Goal: Task Accomplishment & Management: Complete application form

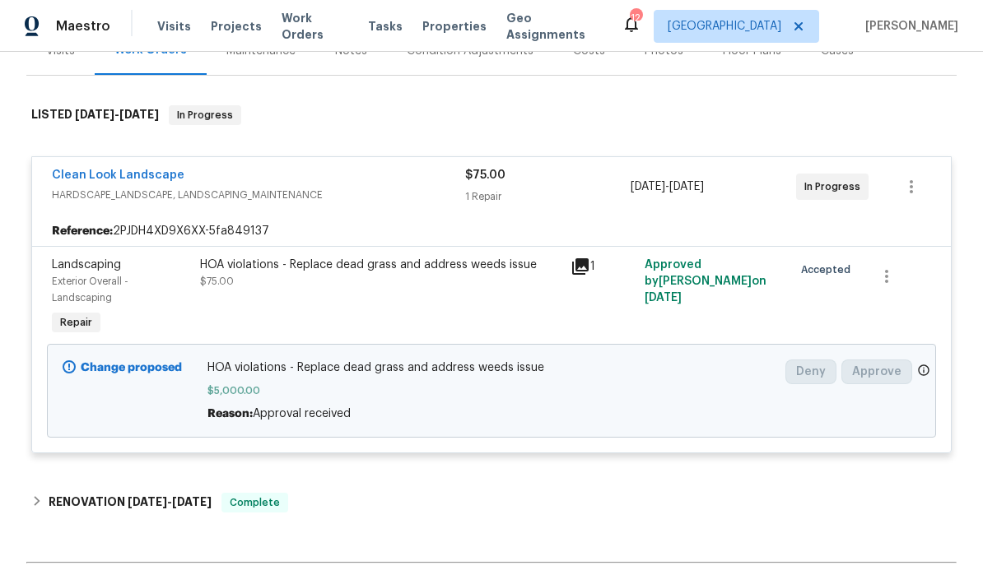
scroll to position [221, 0]
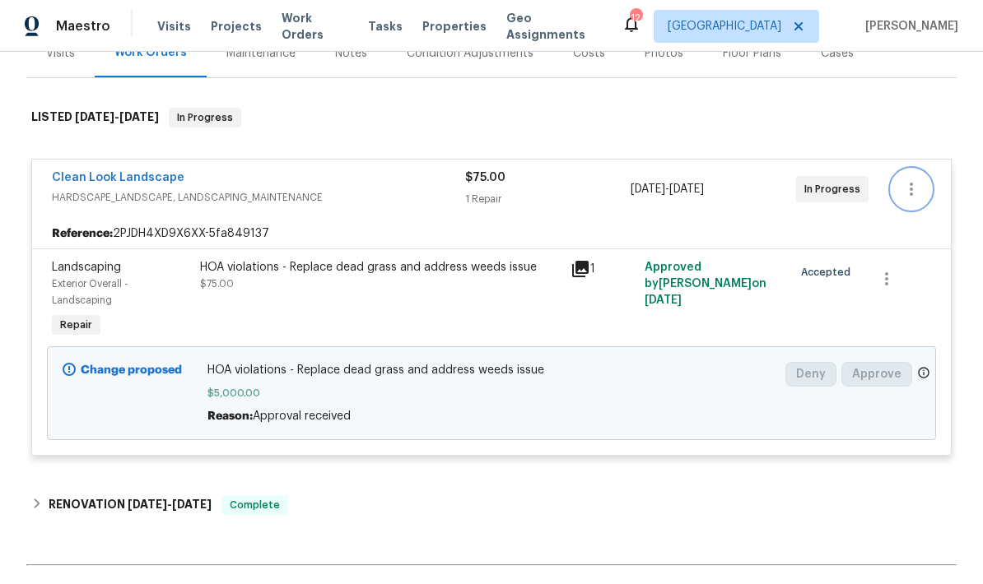
click at [909, 186] on icon "button" at bounding box center [911, 189] width 20 height 20
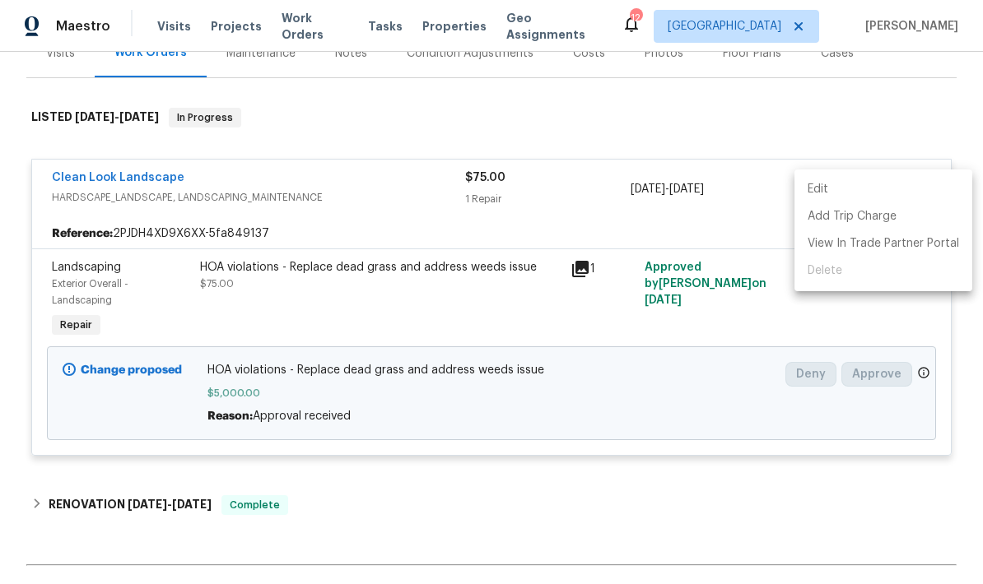
click at [783, 333] on div at bounding box center [491, 292] width 983 height 584
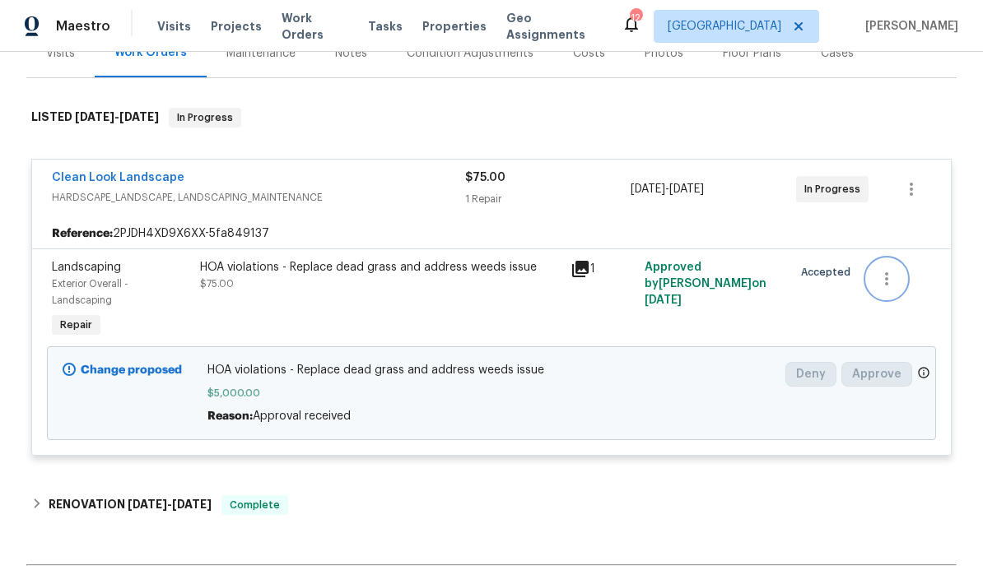
click at [892, 286] on icon "button" at bounding box center [887, 279] width 20 height 20
click at [901, 285] on li "Cancel" at bounding box center [898, 279] width 63 height 27
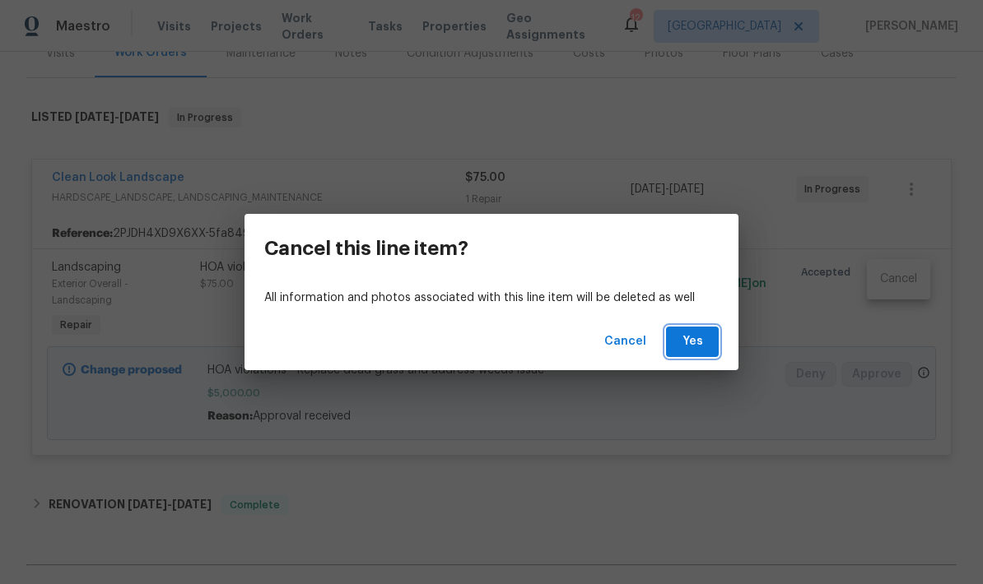
click at [691, 347] on span "Yes" at bounding box center [692, 342] width 26 height 21
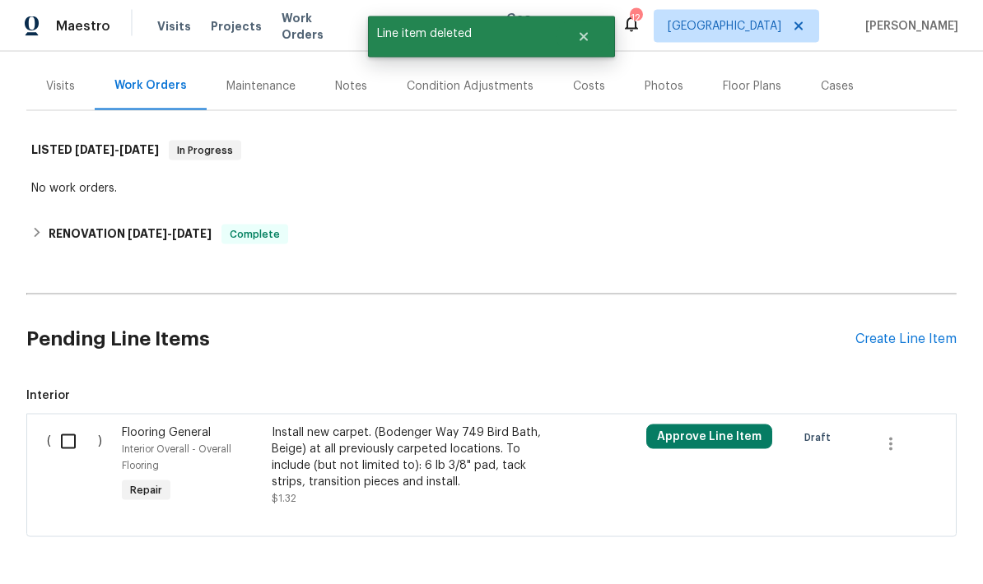
scroll to position [66, 0]
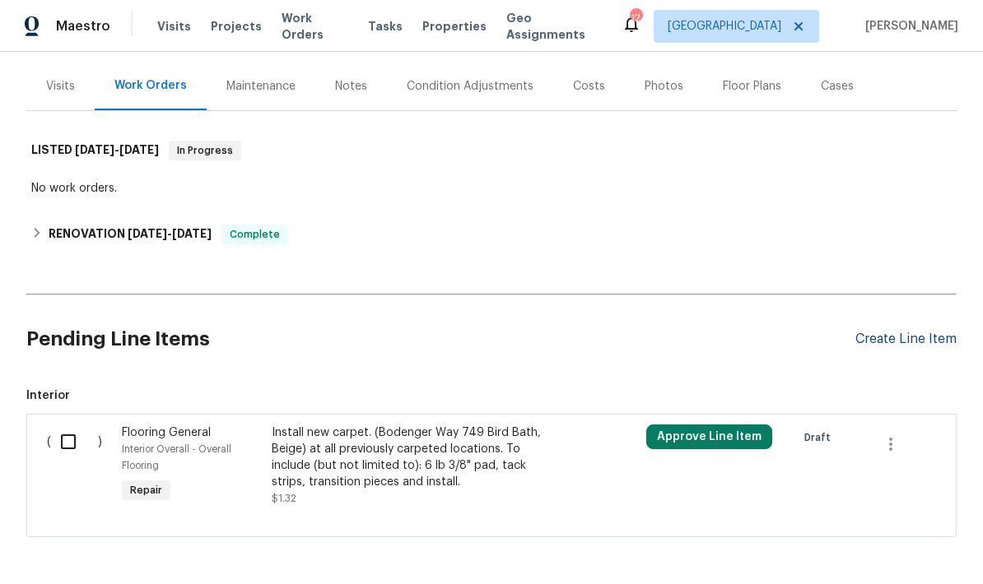
click at [915, 332] on div "Create Line Item" at bounding box center [905, 340] width 101 height 16
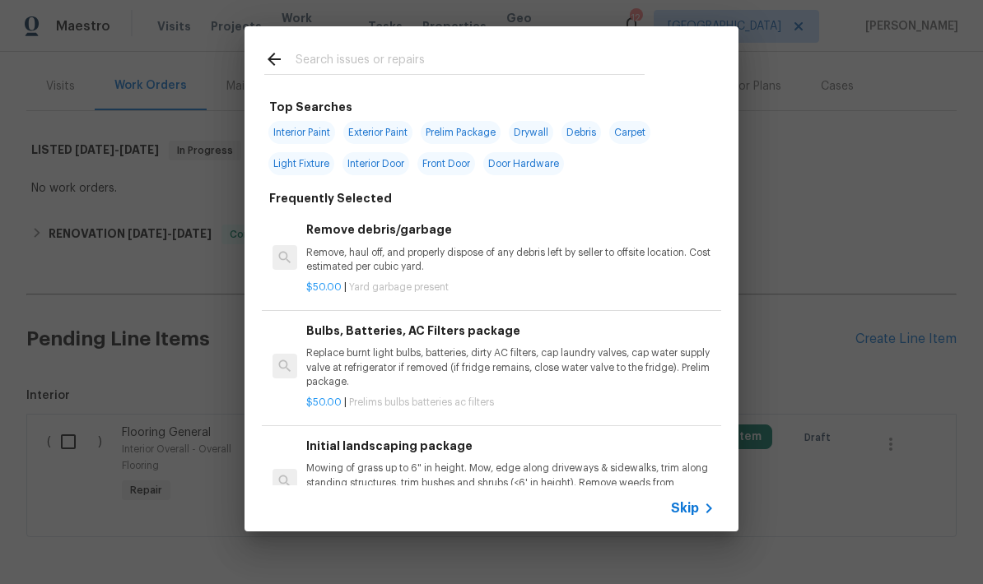
click at [501, 54] on input "text" at bounding box center [470, 61] width 349 height 25
type input "Sod"
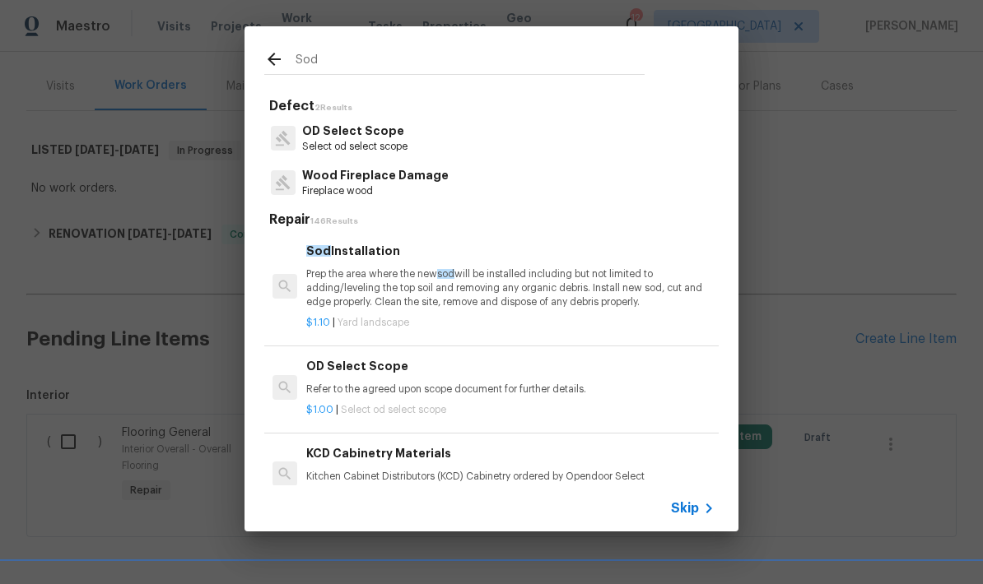
click at [519, 288] on p "Prep the area where the new sod will be installed including but not limited to …" at bounding box center [510, 289] width 408 height 42
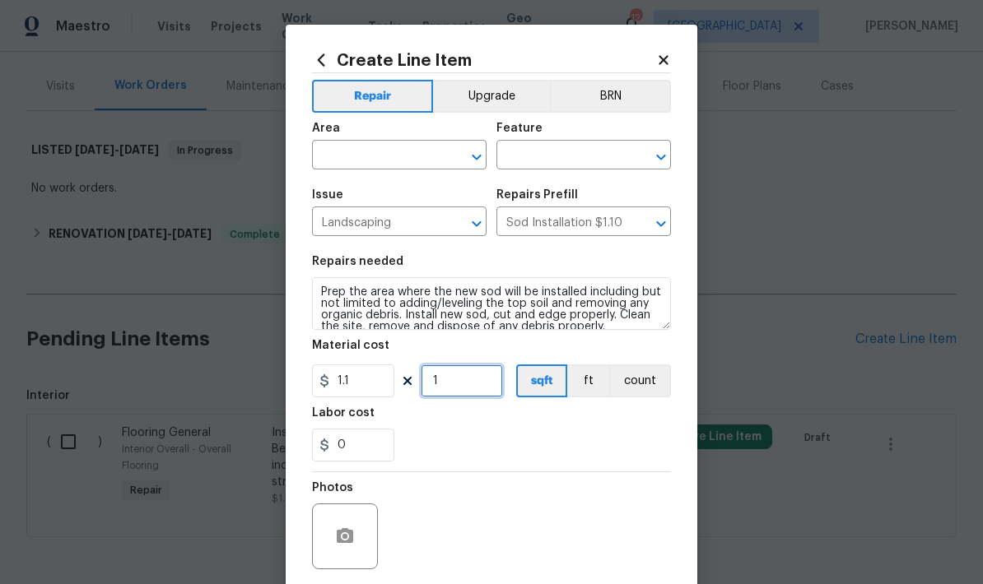
click at [470, 389] on input "1" at bounding box center [462, 381] width 82 height 33
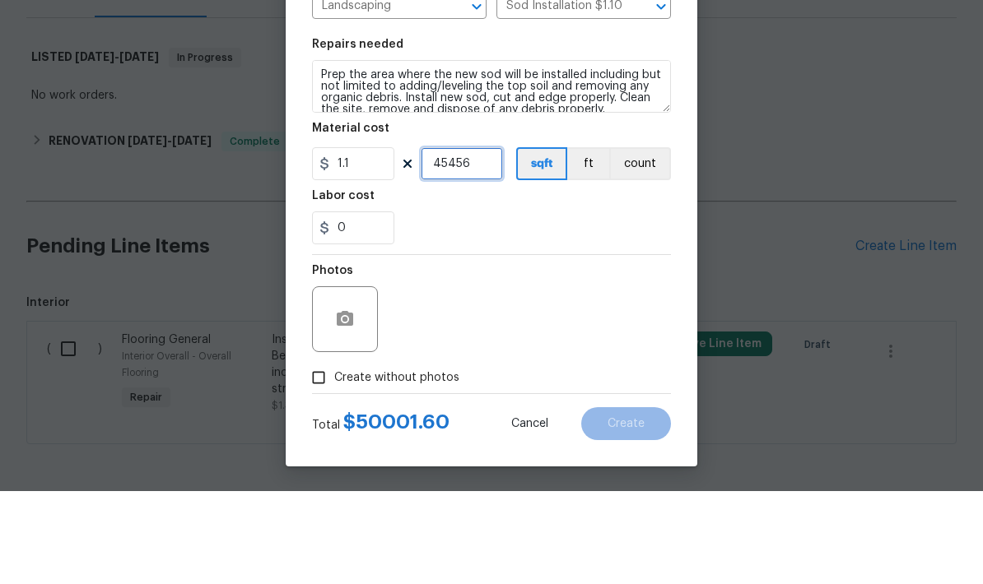
scroll to position [39, 0]
type input "1"
click at [353, 240] on input "1.1" at bounding box center [353, 256] width 82 height 33
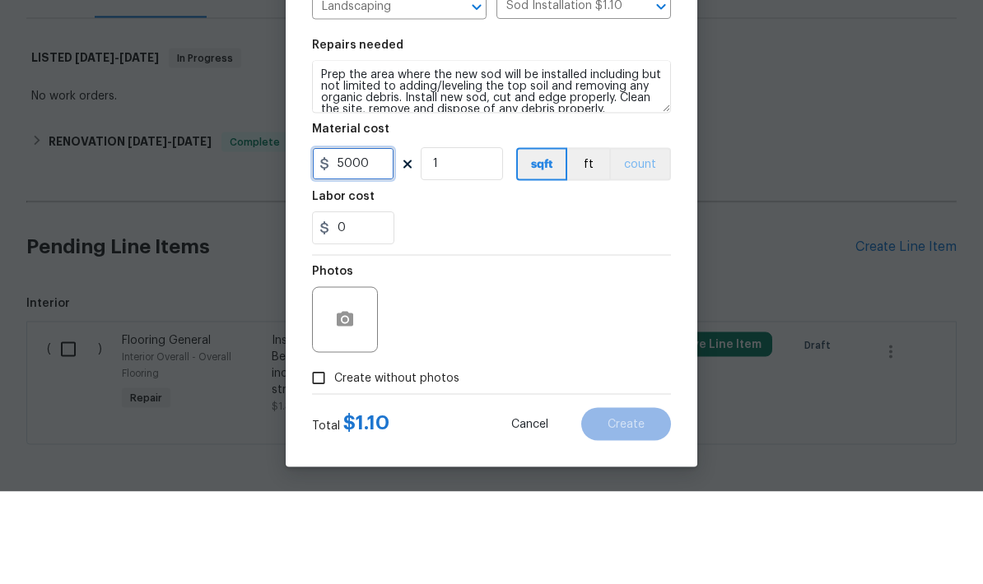
type input "5000"
click at [622, 240] on button "count" at bounding box center [640, 256] width 62 height 33
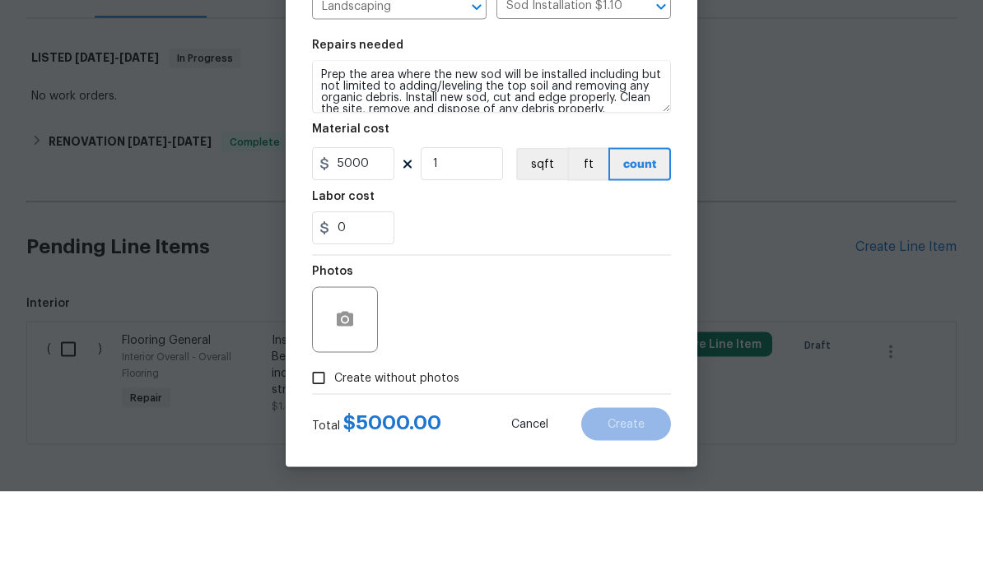
scroll to position [66, 0]
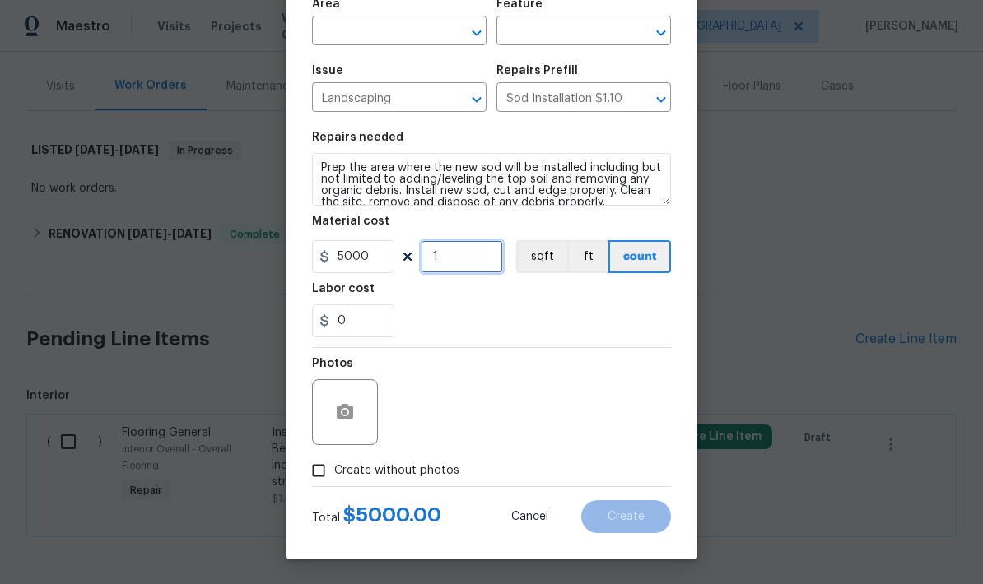
click at [464, 255] on input "1" at bounding box center [462, 256] width 82 height 33
type input "19"
click at [364, 263] on input "5000" at bounding box center [353, 256] width 82 height 33
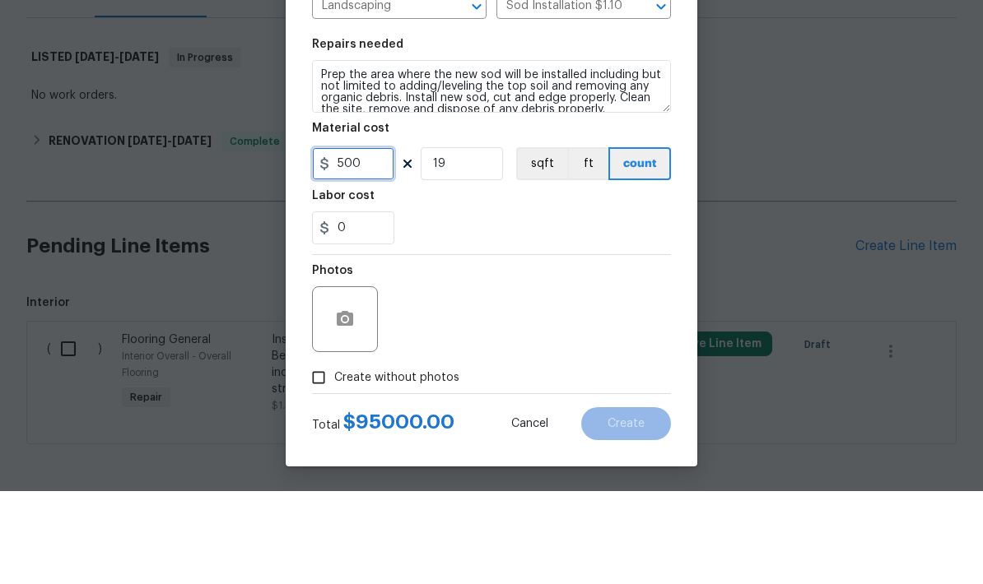
type input "500"
click at [459, 240] on input "19" at bounding box center [462, 256] width 82 height 33
type input "10"
click at [549, 348] on div "Photos" at bounding box center [491, 401] width 359 height 107
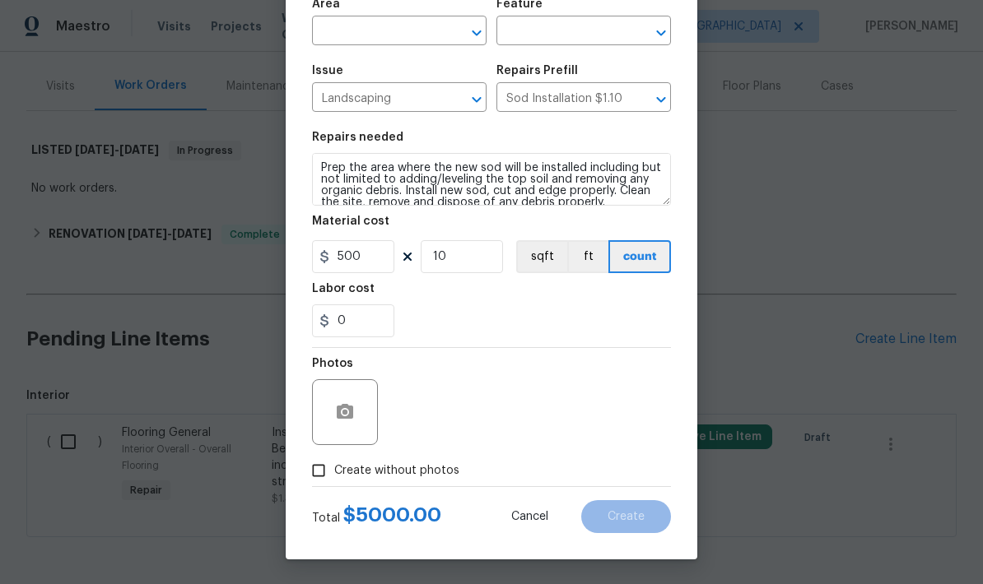
click at [319, 475] on input "Create without photos" at bounding box center [318, 470] width 31 height 31
checkbox input "true"
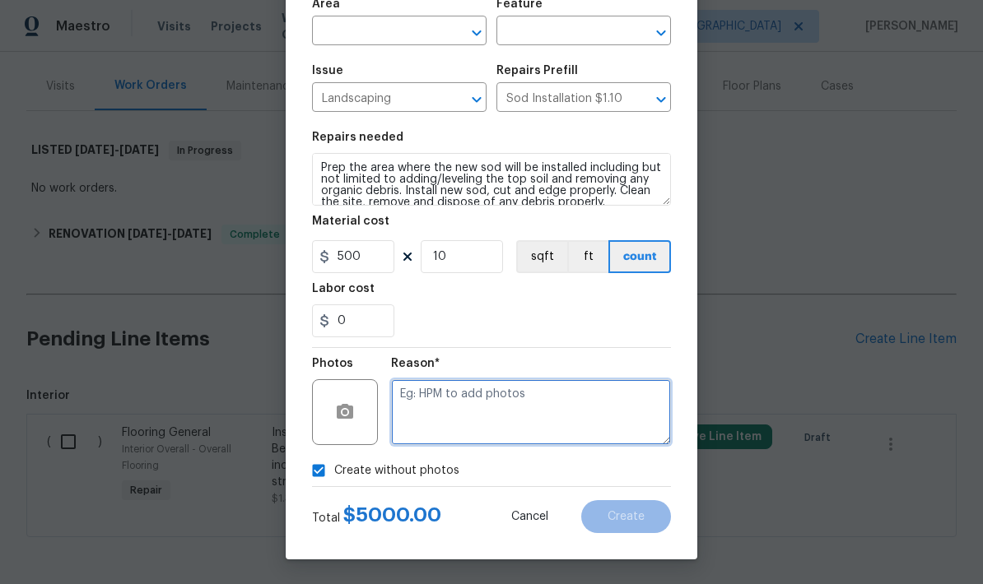
click at [529, 407] on textarea at bounding box center [531, 412] width 280 height 66
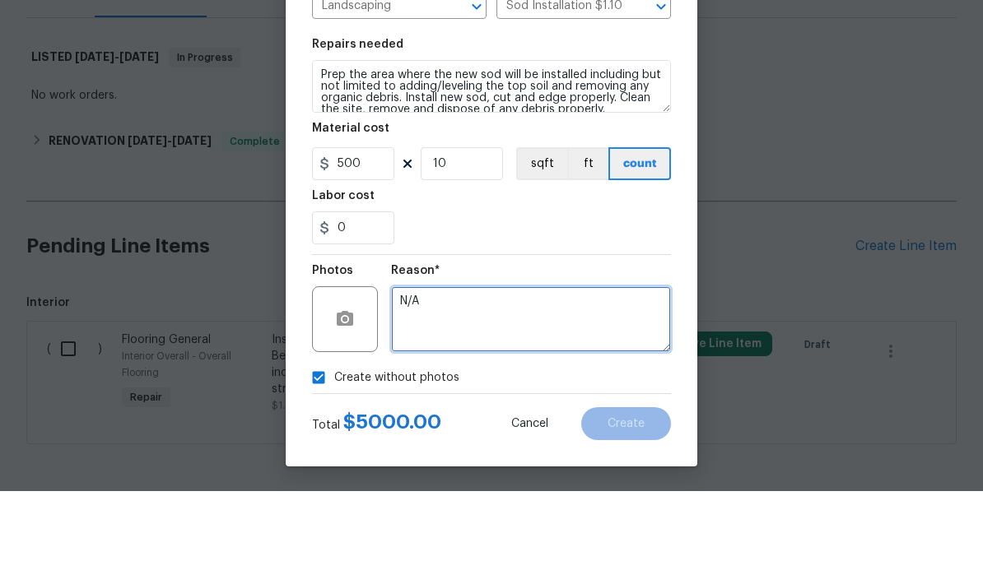
type textarea "N/A"
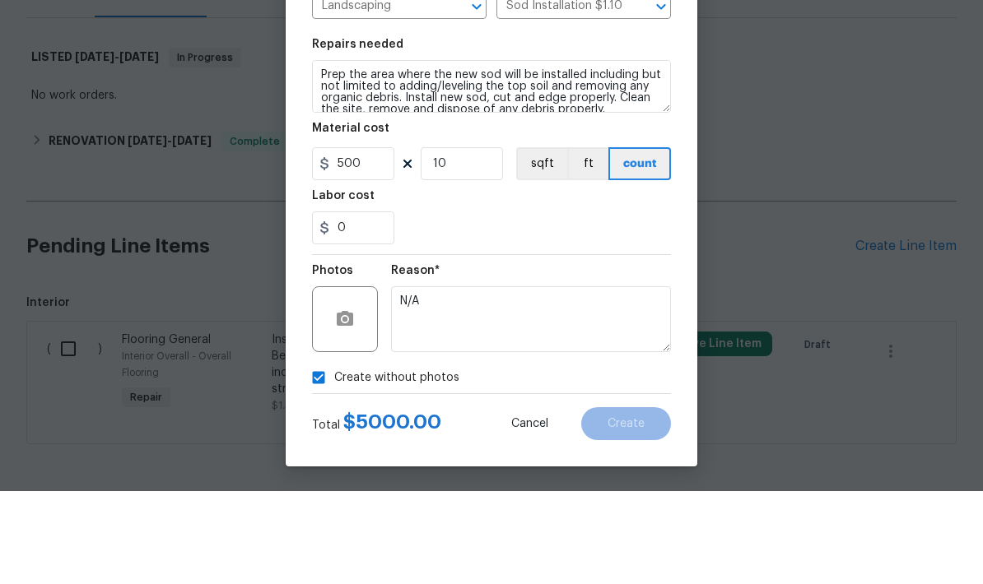
click at [574, 455] on div "Create without photos" at bounding box center [491, 470] width 359 height 31
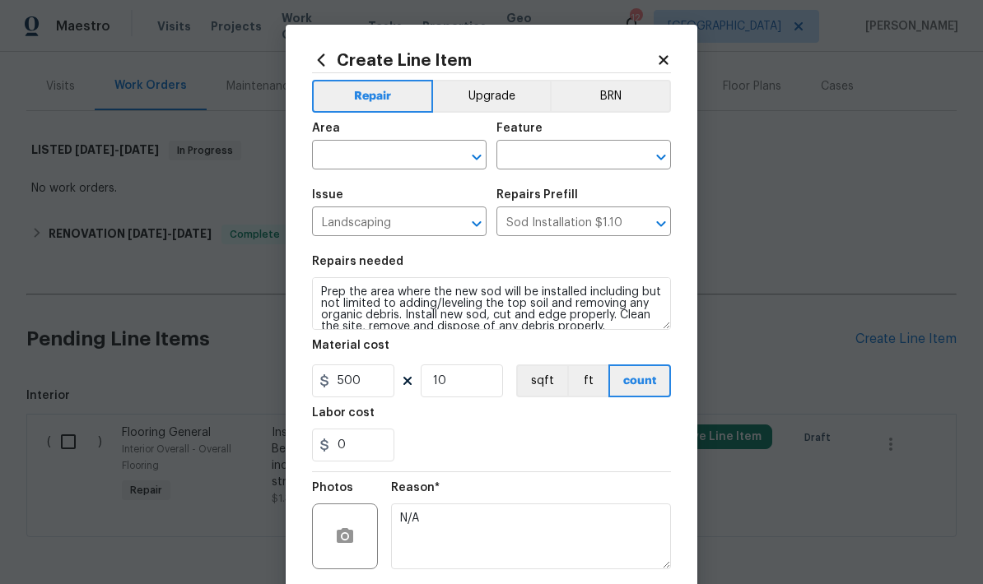
scroll to position [0, 0]
click at [414, 160] on input "text" at bounding box center [376, 157] width 128 height 26
click at [365, 247] on li "Front" at bounding box center [399, 260] width 175 height 27
type input "Front"
click at [571, 152] on input "text" at bounding box center [560, 157] width 128 height 26
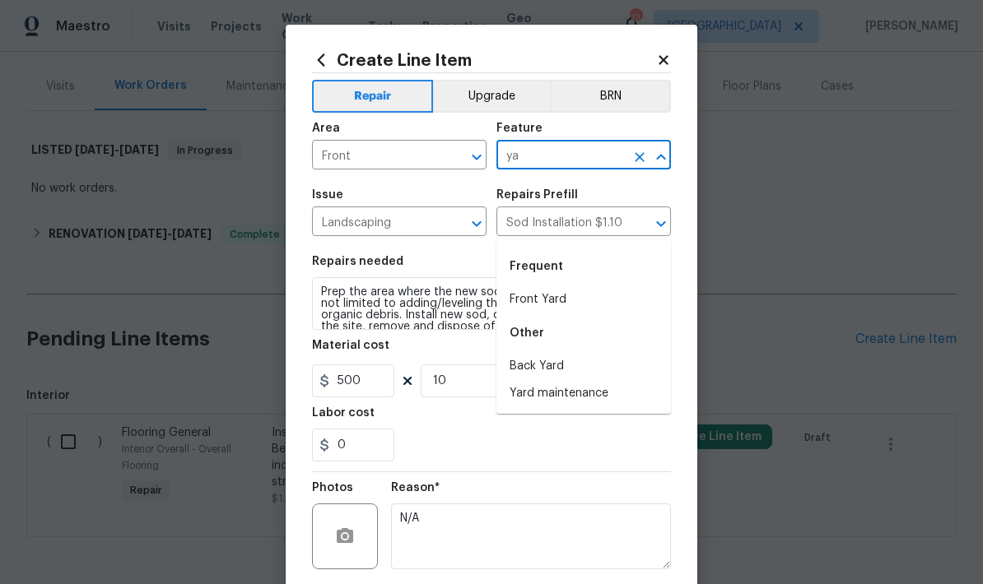
click at [547, 286] on li "Front Yard" at bounding box center [583, 299] width 175 height 27
type input "Front Yard"
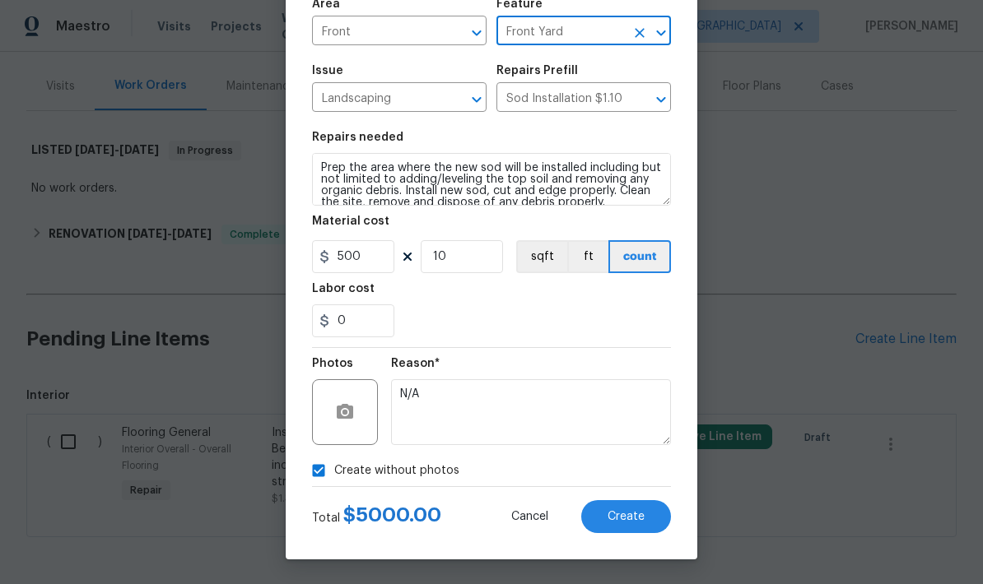
scroll to position [128, 0]
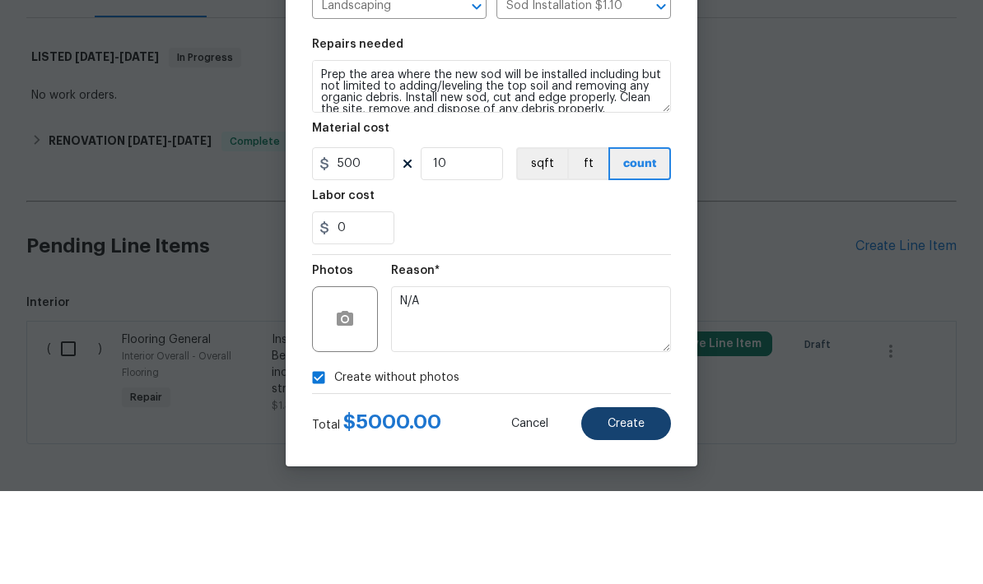
click at [634, 501] on button "Create" at bounding box center [626, 517] width 90 height 33
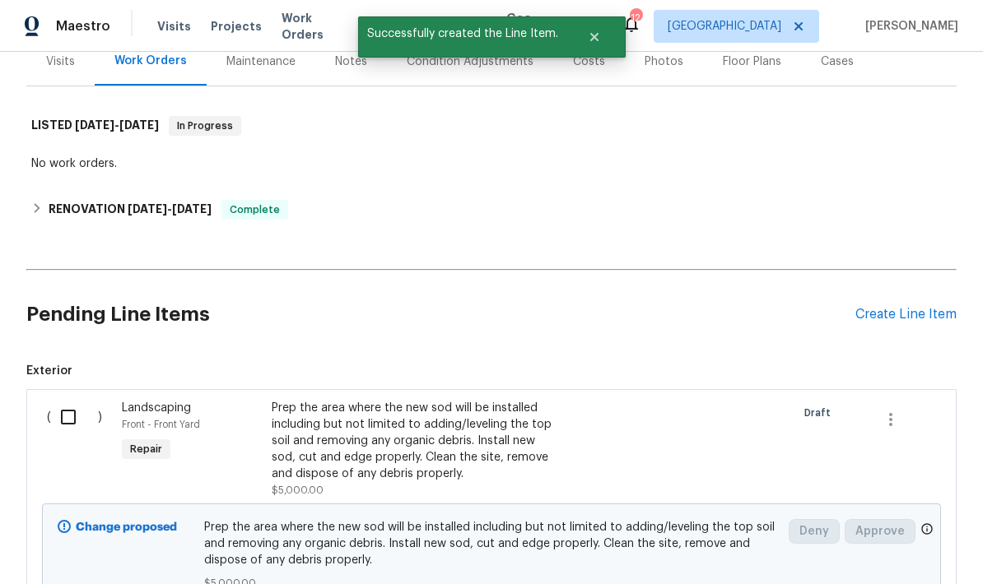
scroll to position [212, 0]
click at [71, 401] on input "checkbox" at bounding box center [74, 418] width 47 height 35
checkbox input "true"
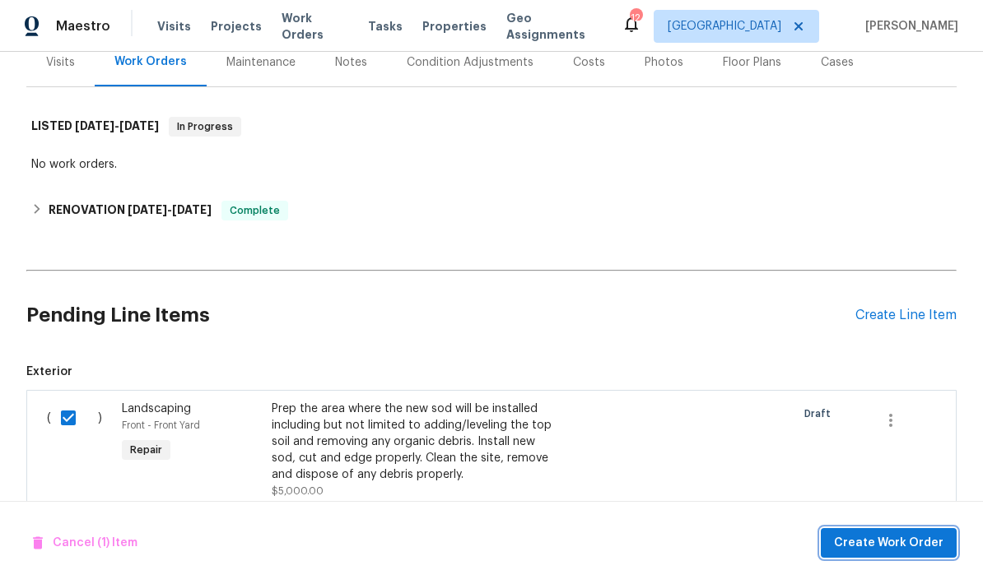
click at [900, 544] on span "Create Work Order" at bounding box center [888, 543] width 109 height 21
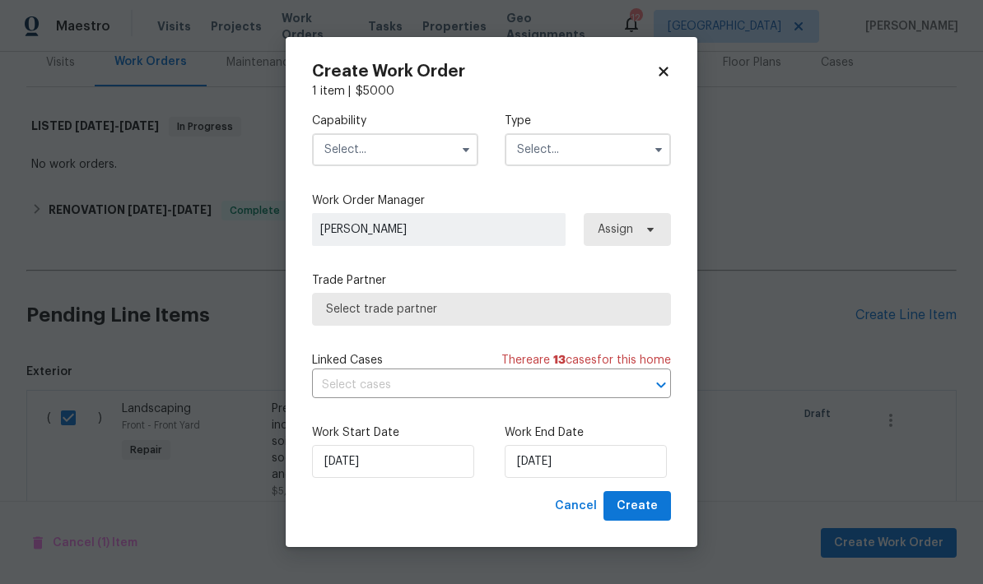
click at [434, 149] on input "text" at bounding box center [395, 149] width 166 height 33
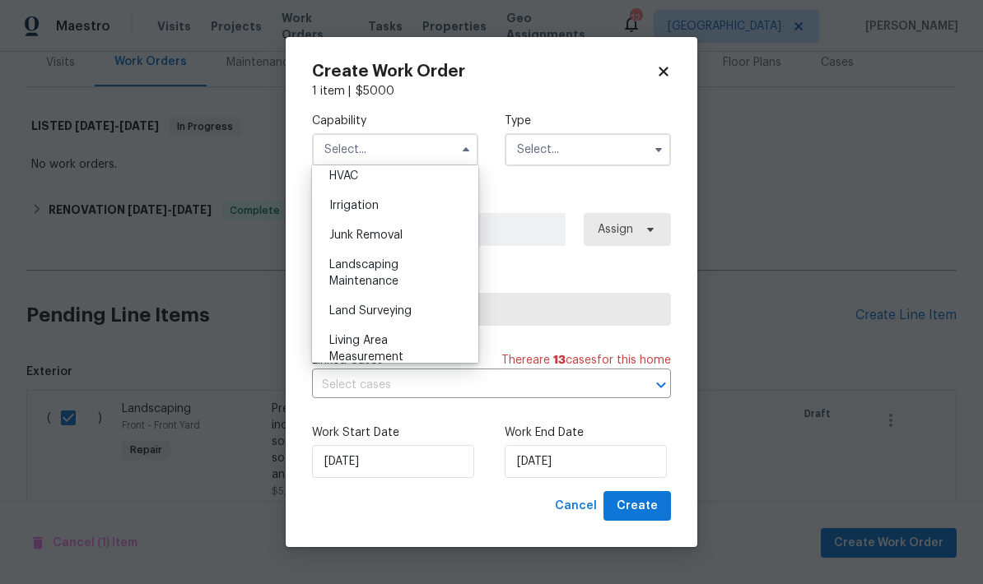
scroll to position [1013, 0]
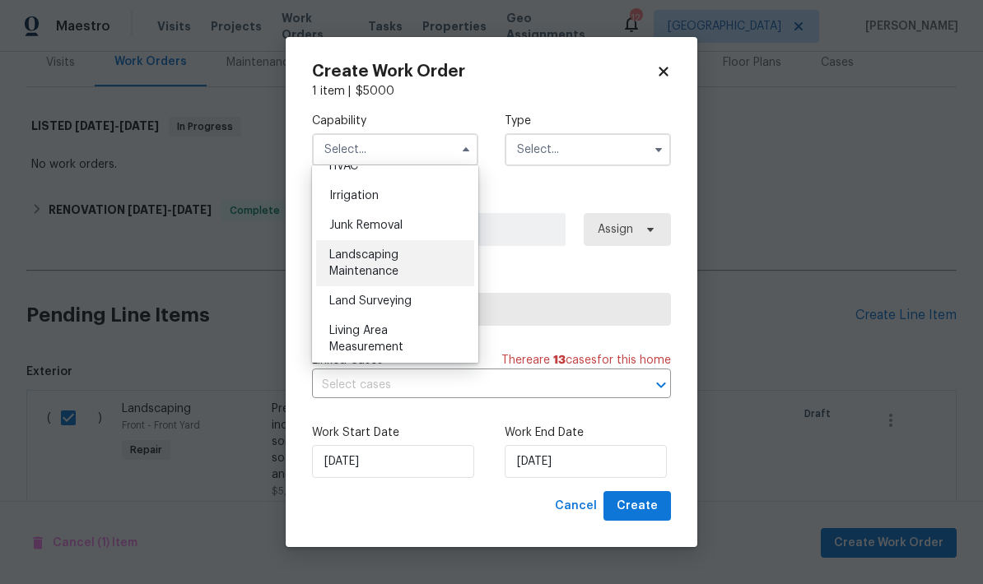
click at [389, 267] on span "Landscaping Maintenance" at bounding box center [363, 263] width 69 height 28
type input "Landscaping Maintenance"
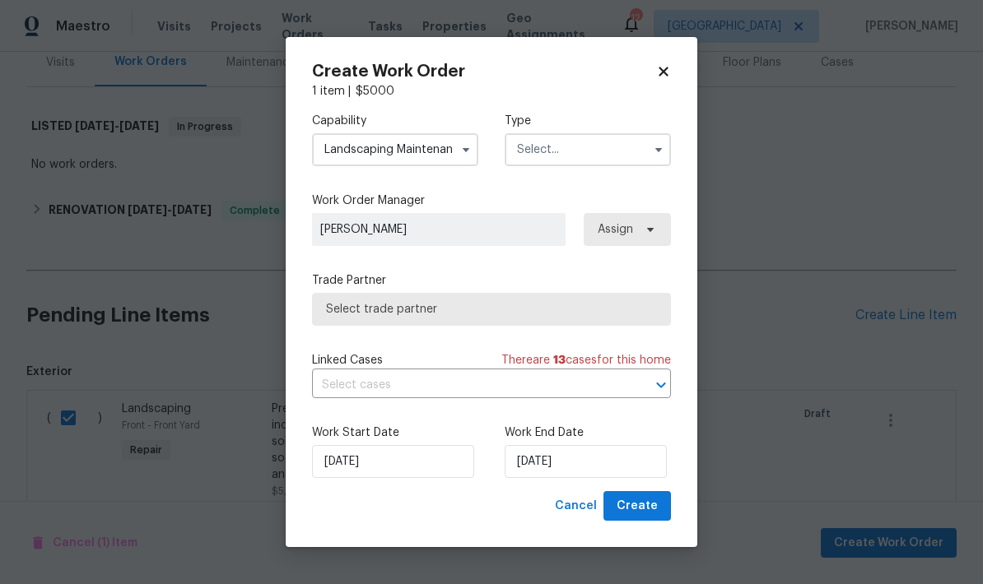
click at [595, 145] on input "text" at bounding box center [588, 149] width 166 height 33
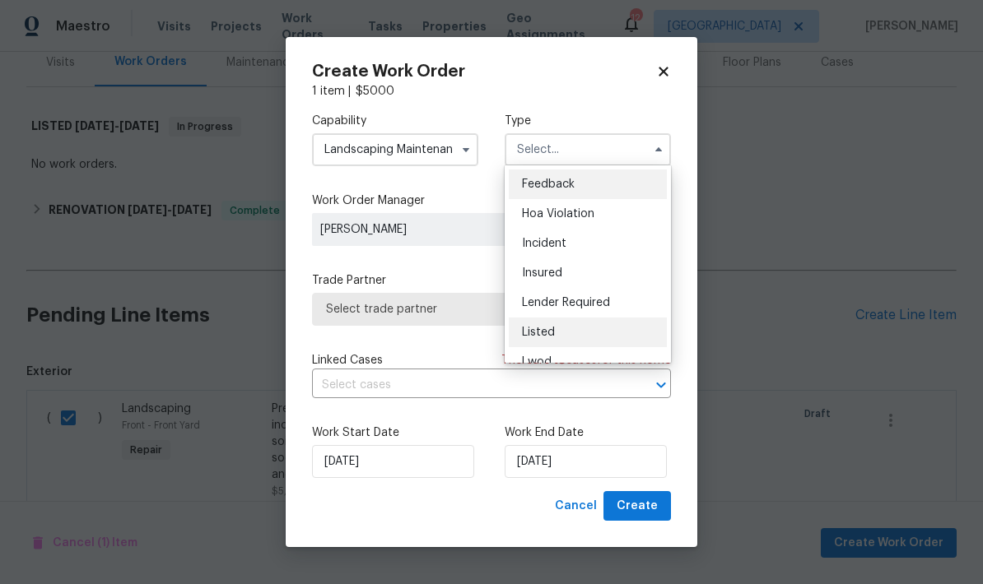
click at [552, 331] on span "Listed" at bounding box center [538, 333] width 33 height 12
type input "Listed"
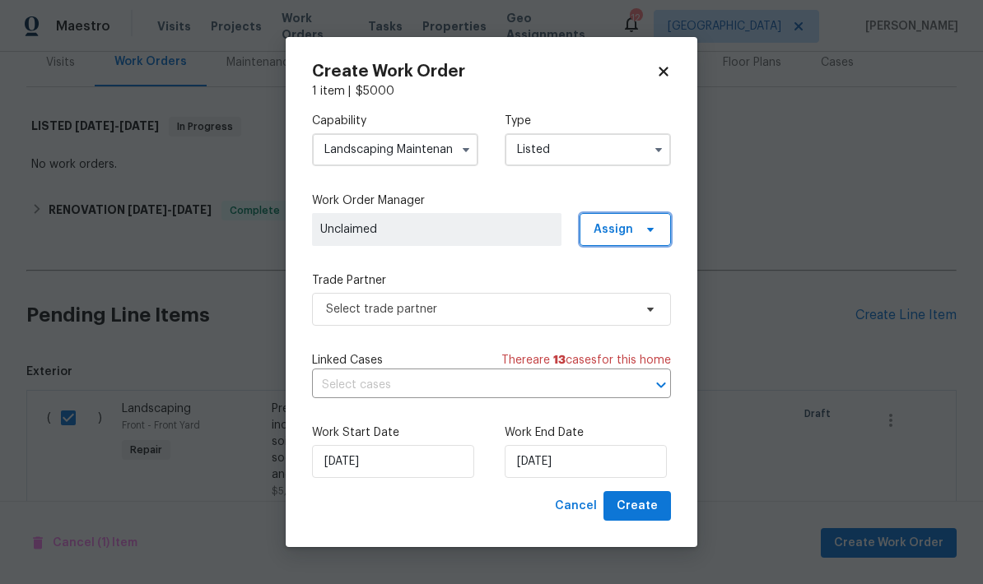
click at [646, 233] on icon at bounding box center [650, 229] width 13 height 13
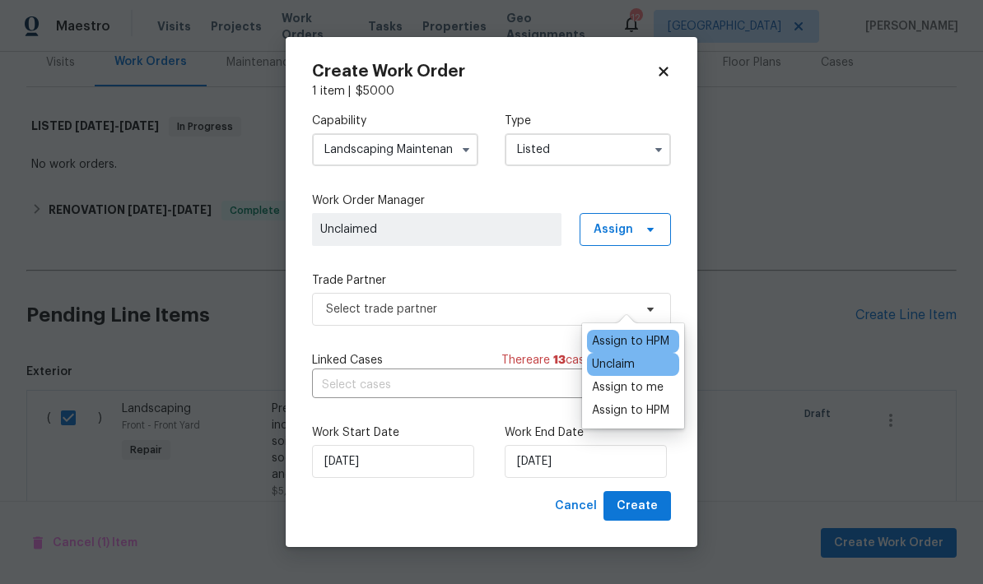
click at [627, 333] on div "Assign to HPM" at bounding box center [630, 341] width 77 height 16
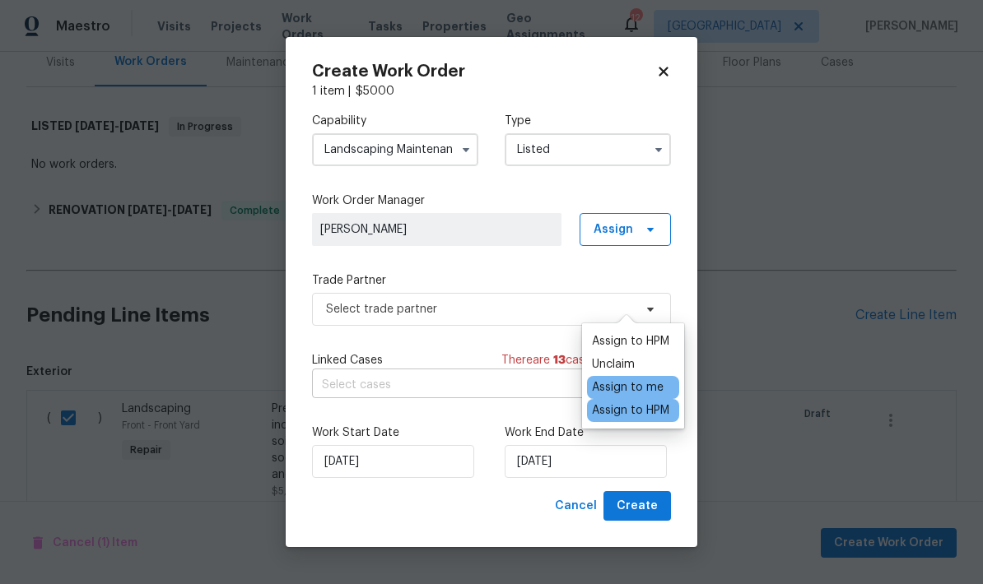
click at [435, 391] on input "text" at bounding box center [468, 386] width 313 height 26
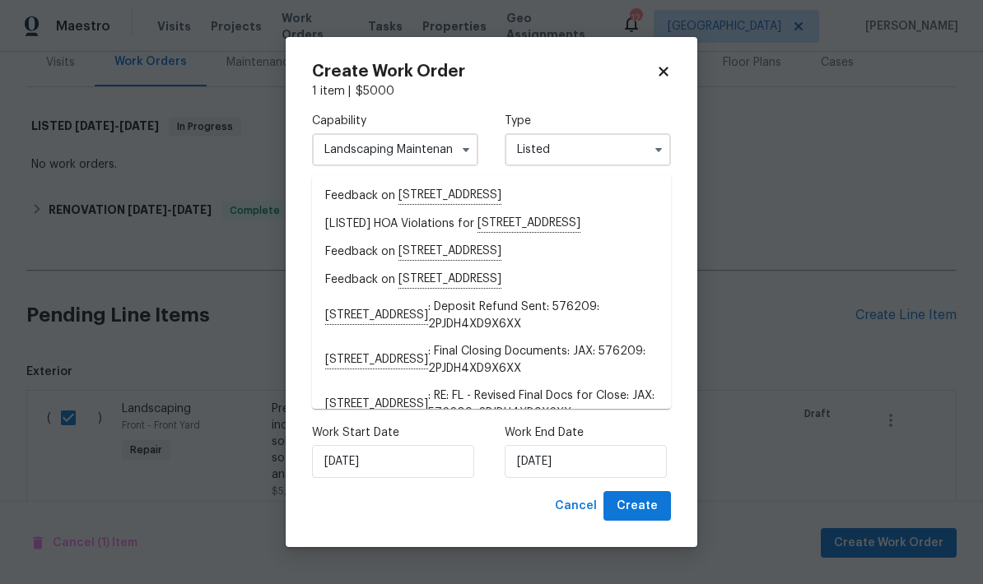
click at [459, 431] on label "Work Start Date" at bounding box center [395, 433] width 166 height 16
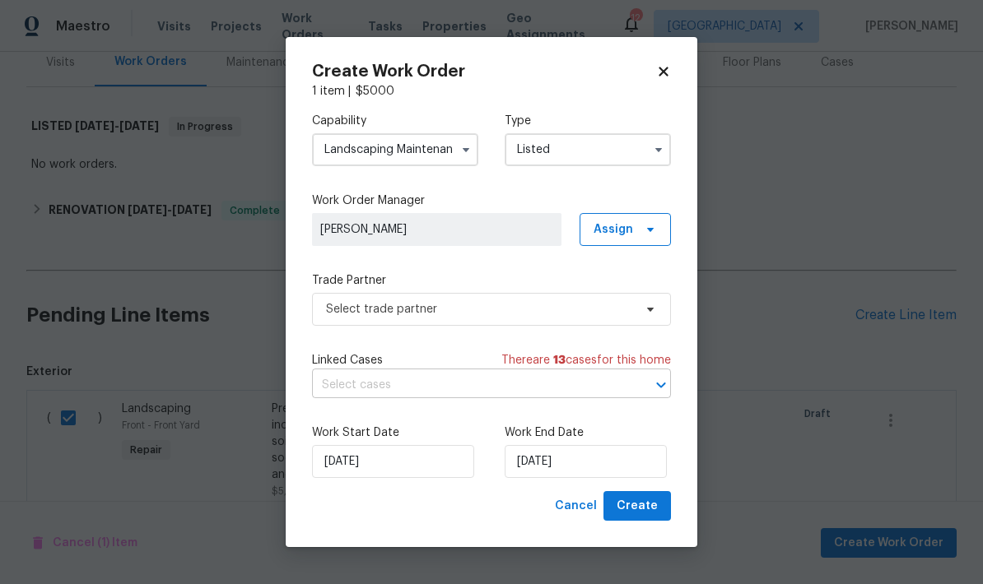
click at [462, 391] on input "text" at bounding box center [468, 386] width 313 height 26
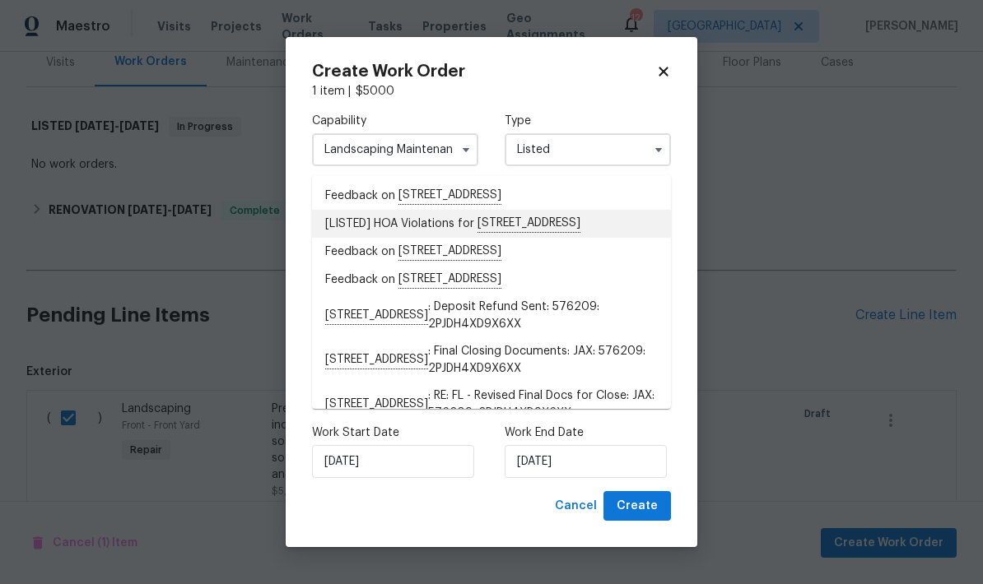
click at [538, 210] on li "[LISTED] HOA Violations for [STREET_ADDRESS]" at bounding box center [491, 224] width 359 height 28
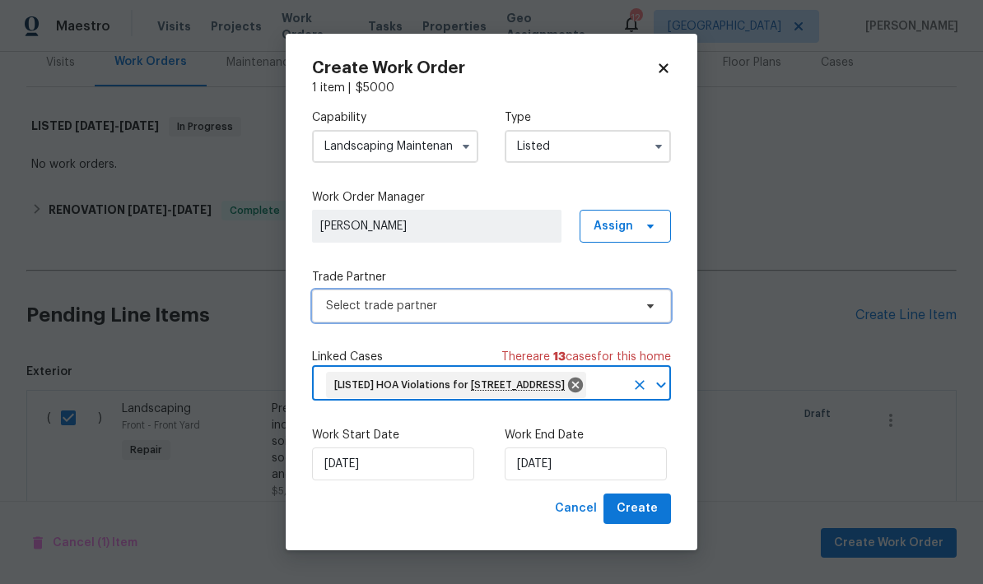
click at [470, 300] on span "Select trade partner" at bounding box center [479, 306] width 307 height 16
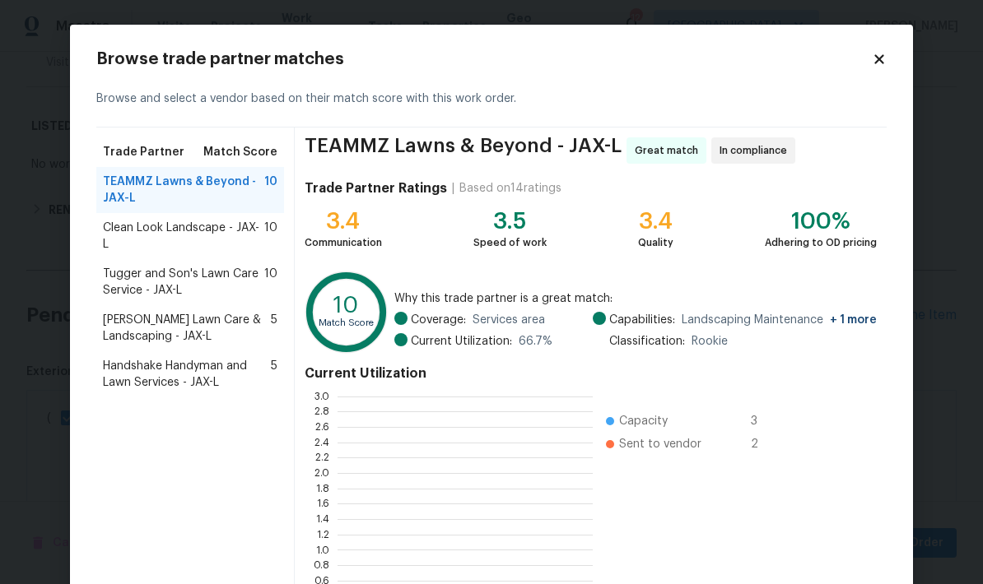
scroll to position [230, 255]
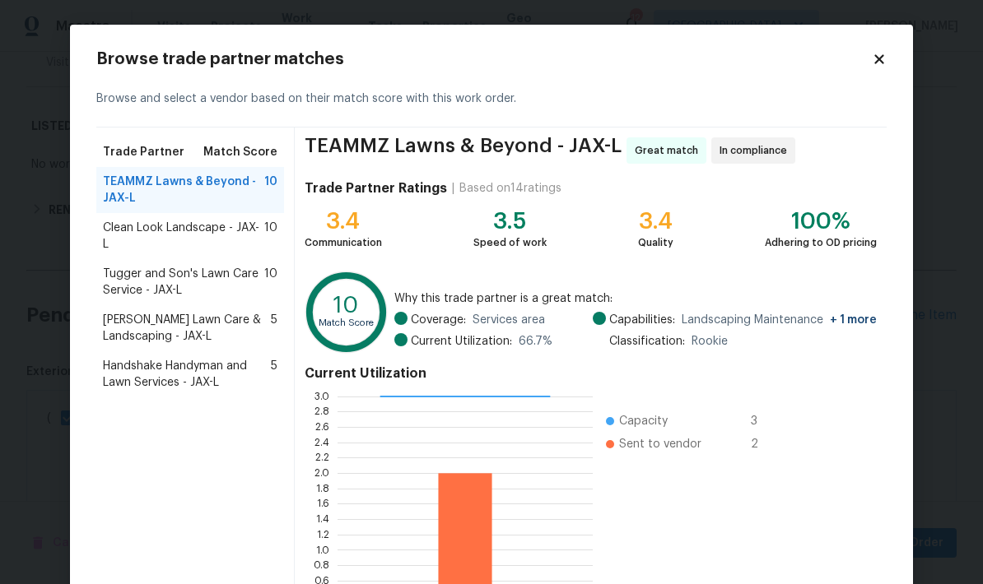
click at [212, 179] on span "TEAMMZ Lawns & Beyond - JAX-L" at bounding box center [183, 190] width 161 height 33
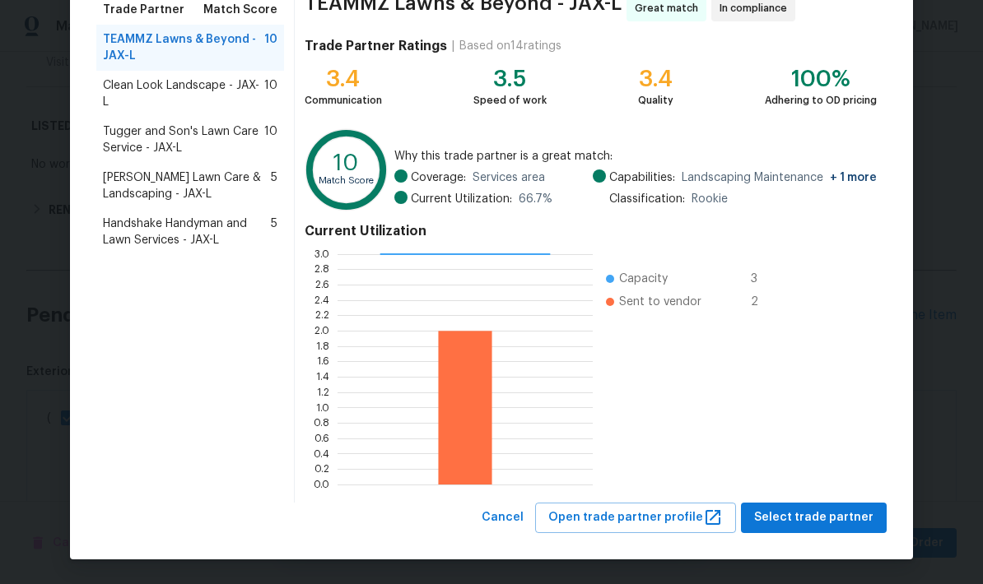
scroll to position [142, 0]
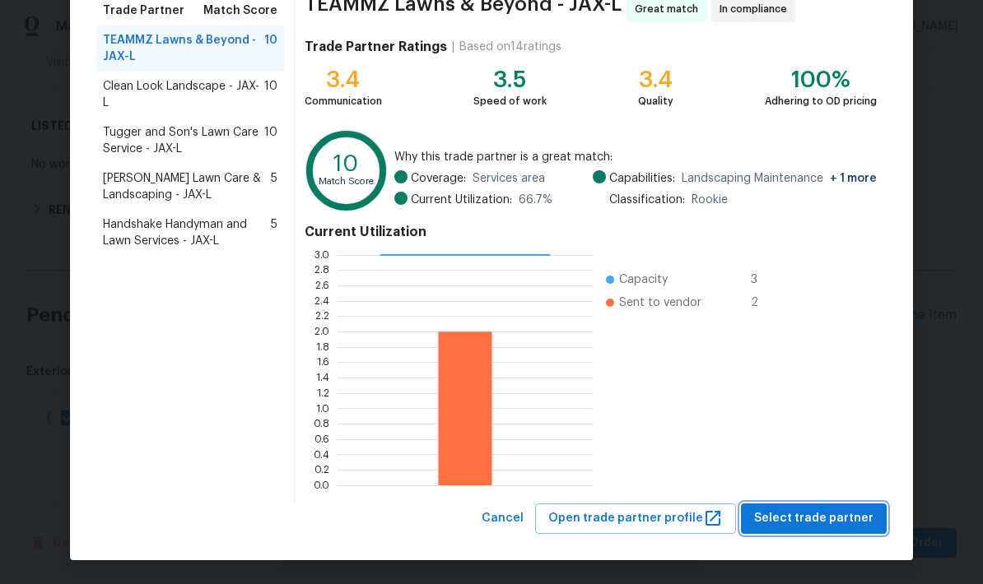
click at [830, 520] on span "Select trade partner" at bounding box center [813, 519] width 119 height 21
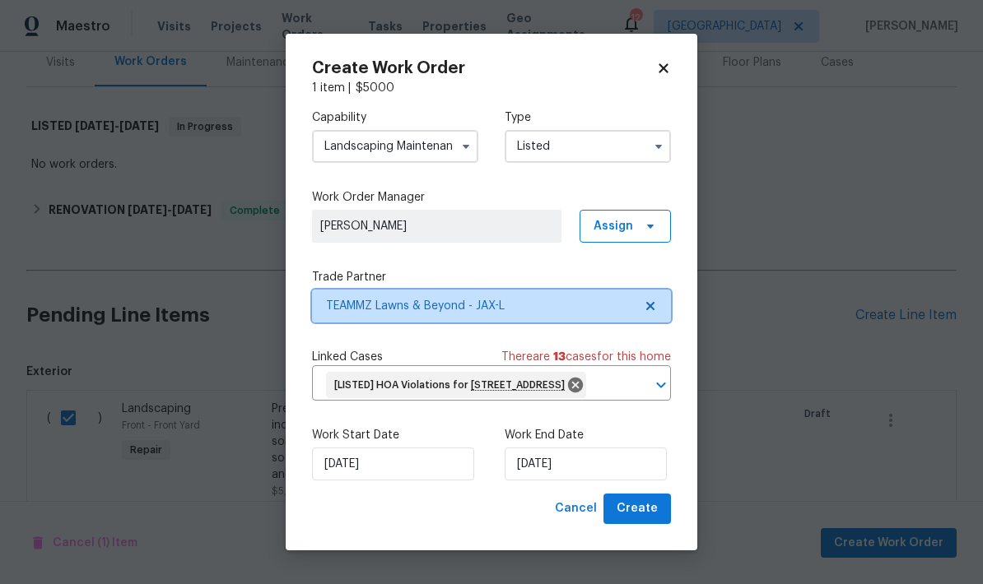
scroll to position [0, 0]
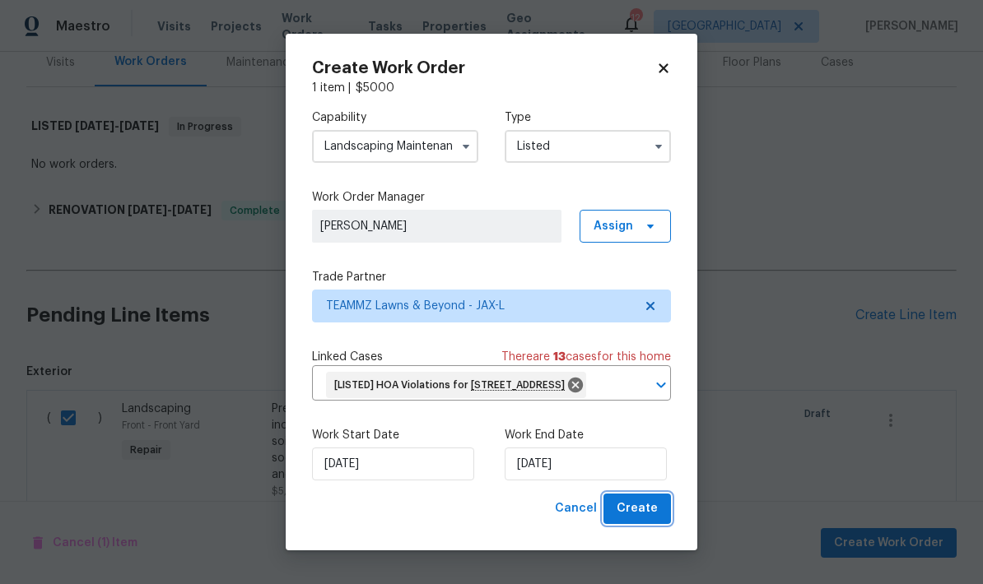
click at [647, 519] on span "Create" at bounding box center [637, 509] width 41 height 21
checkbox input "false"
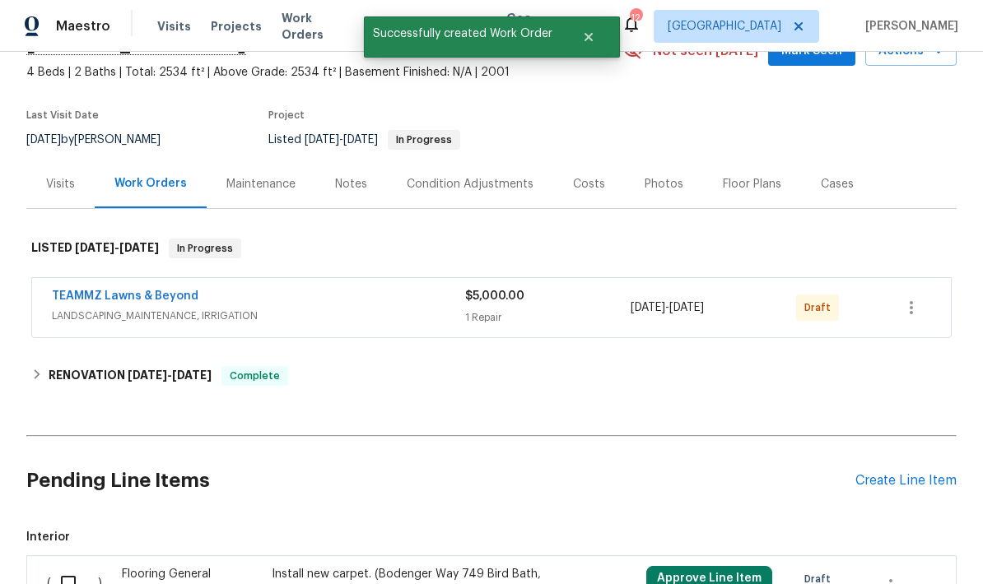
scroll to position [87, 0]
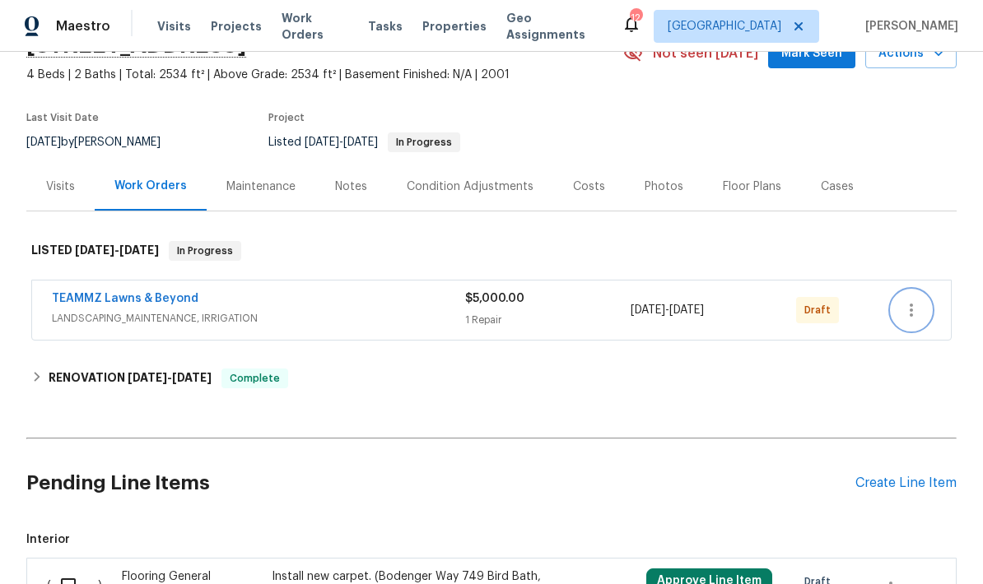
click at [920, 300] on icon "button" at bounding box center [911, 310] width 20 height 20
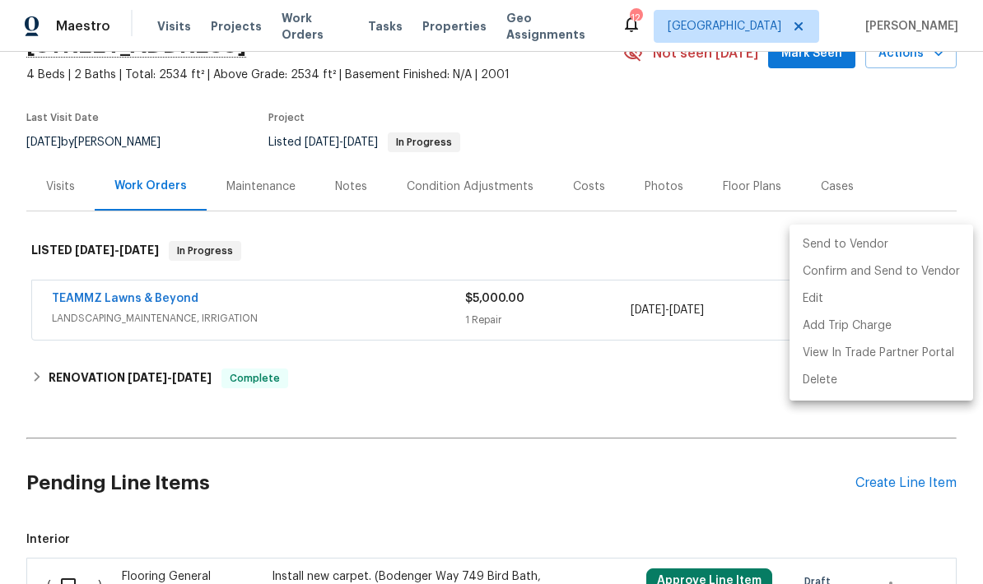
click at [841, 243] on li "Send to Vendor" at bounding box center [881, 244] width 184 height 27
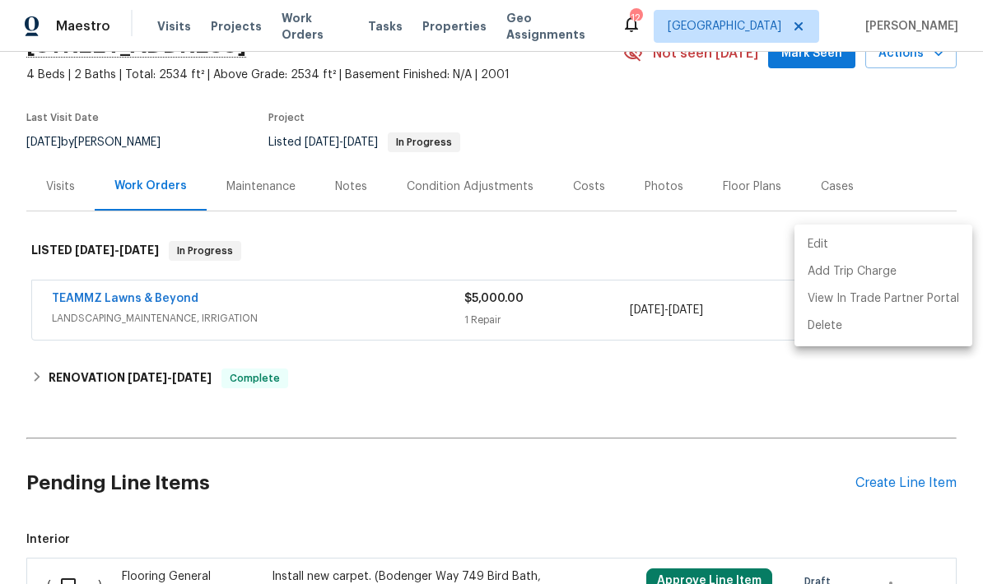
click at [674, 412] on div at bounding box center [491, 292] width 983 height 584
